Goal: Register for event/course

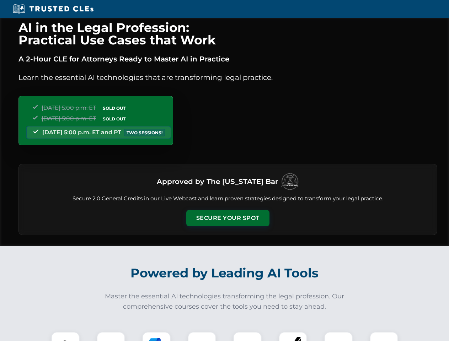
click at [227, 218] on button "Secure Your Spot" at bounding box center [227, 218] width 83 height 16
click at [65, 337] on img at bounding box center [65, 346] width 21 height 21
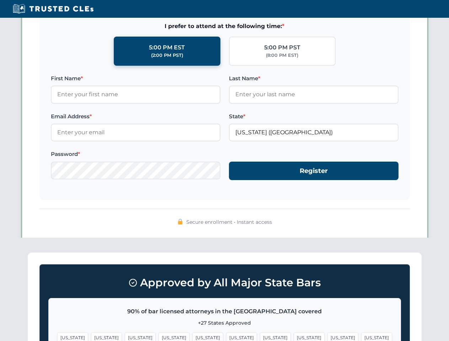
click at [260, 337] on span "[US_STATE]" at bounding box center [275, 338] width 31 height 10
click at [327, 337] on span "[US_STATE]" at bounding box center [342, 338] width 31 height 10
